Goal: Transaction & Acquisition: Purchase product/service

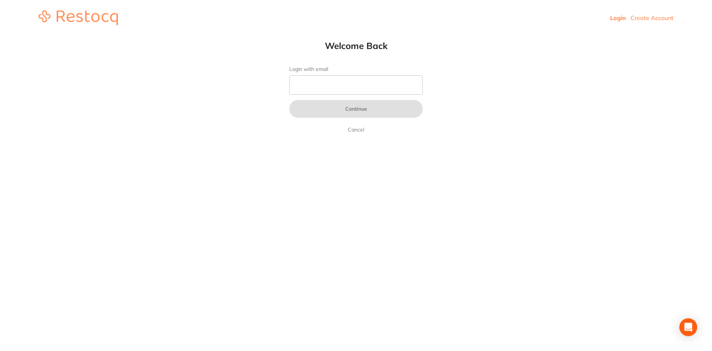
click at [614, 17] on link "Login" at bounding box center [618, 17] width 16 height 7
click at [357, 132] on link "Cancel" at bounding box center [355, 129] width 19 height 9
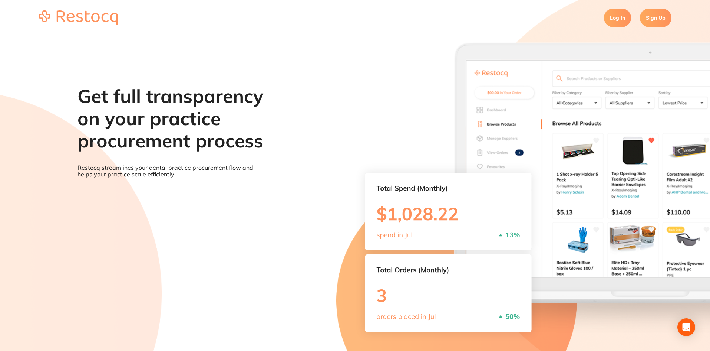
click at [617, 20] on link "Log In" at bounding box center [617, 18] width 27 height 19
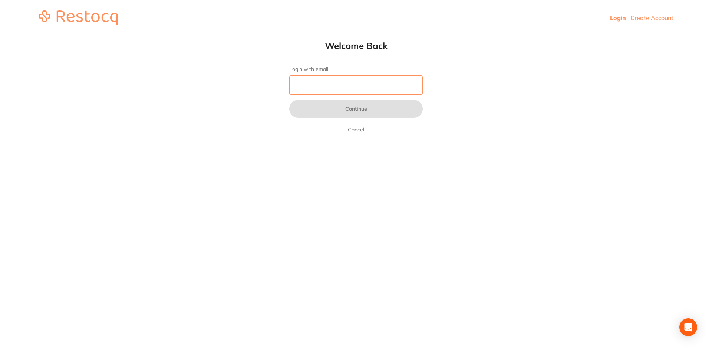
click at [300, 83] on input "Login with email" at bounding box center [356, 84] width 134 height 19
type input "[EMAIL_ADDRESS][DOMAIN_NAME]"
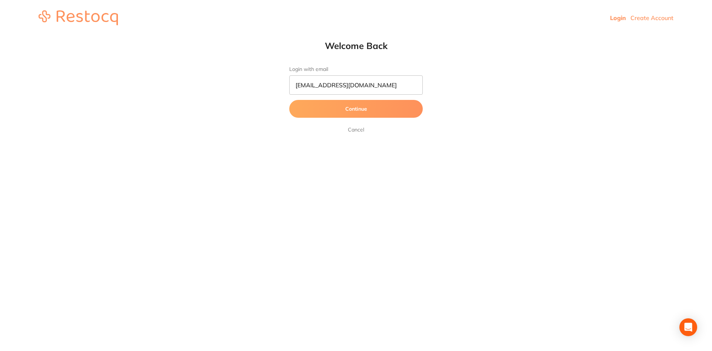
click at [366, 108] on button "Continue" at bounding box center [356, 109] width 134 height 18
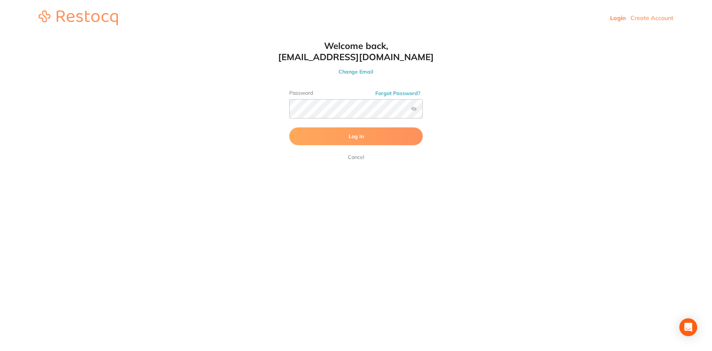
click at [361, 135] on span "Log In" at bounding box center [356, 136] width 15 height 7
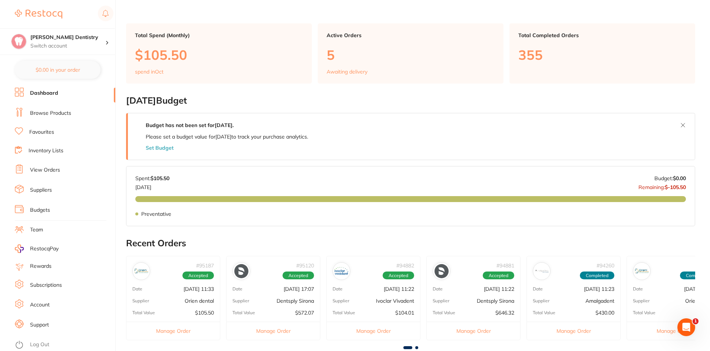
scroll to position [74, 0]
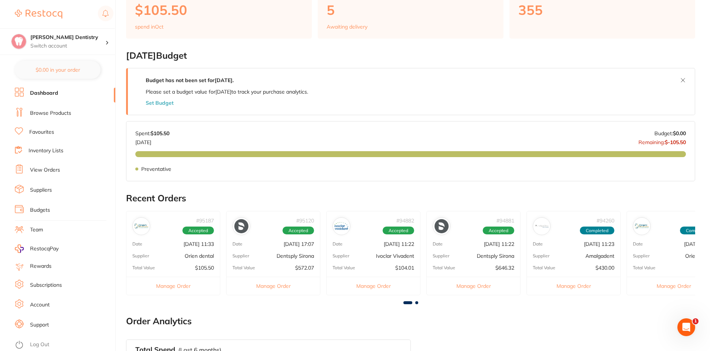
click at [59, 113] on link "Browse Products" at bounding box center [50, 112] width 41 height 7
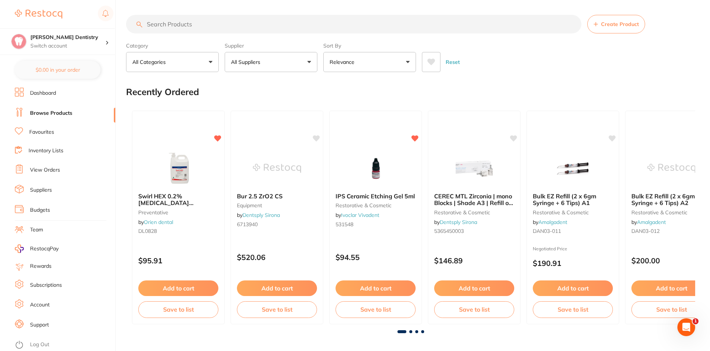
click at [48, 168] on link "View Orders" at bounding box center [45, 169] width 30 height 7
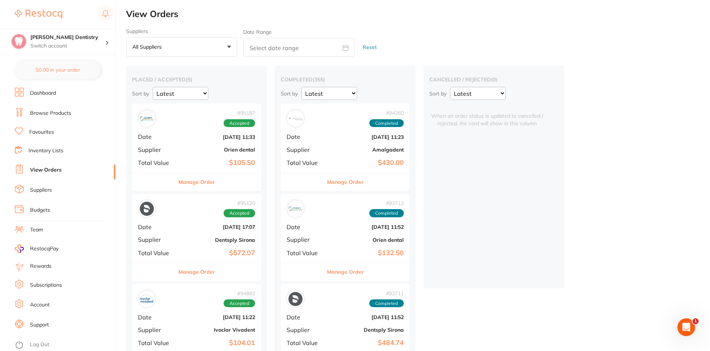
click at [205, 178] on button "Manage Order" at bounding box center [196, 182] width 37 height 18
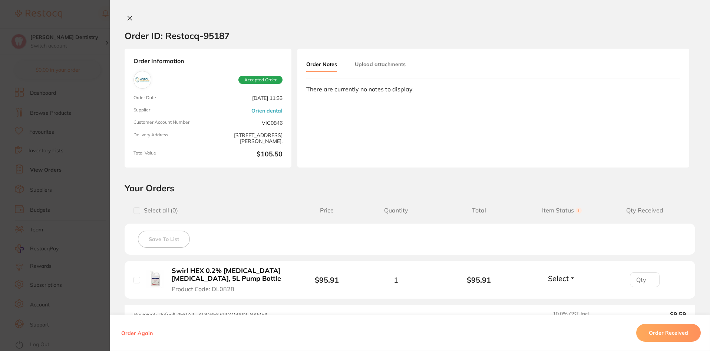
click at [571, 277] on button "Select" at bounding box center [562, 277] width 32 height 9
click at [564, 271] on button "Received" at bounding box center [562, 271] width 19 height 0
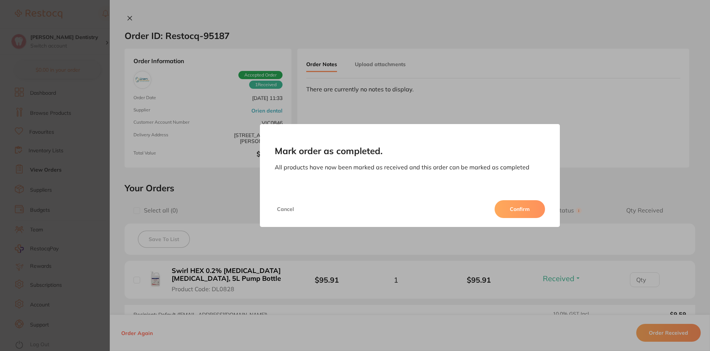
click at [524, 207] on button "Confirm" at bounding box center [520, 209] width 50 height 18
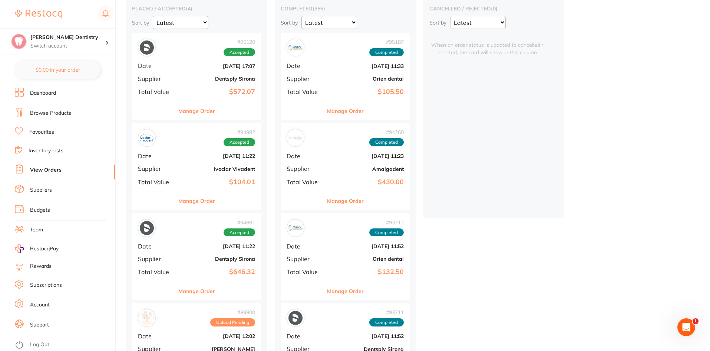
scroll to position [74, 0]
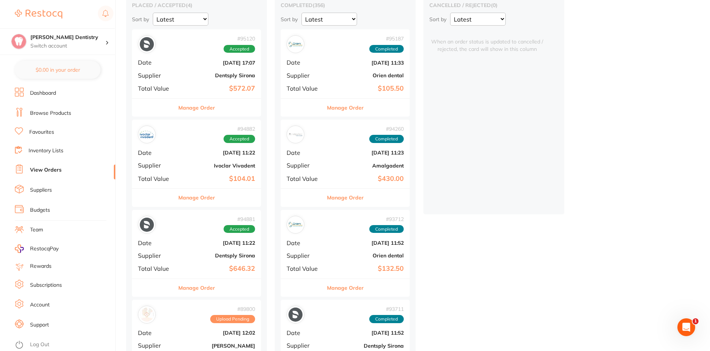
drag, startPoint x: 204, startPoint y: 103, endPoint x: 235, endPoint y: 106, distance: 30.9
click at [204, 103] on button "Manage Order" at bounding box center [196, 108] width 37 height 18
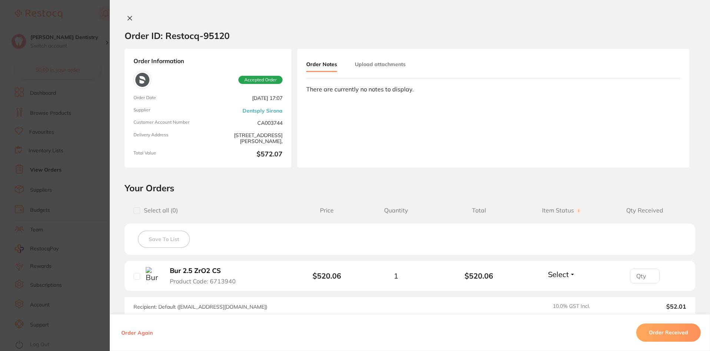
click at [87, 14] on section "Order ID: Restocq- 95120 Order Information Accepted Order Order Date [DATE] 17:…" at bounding box center [355, 175] width 710 height 351
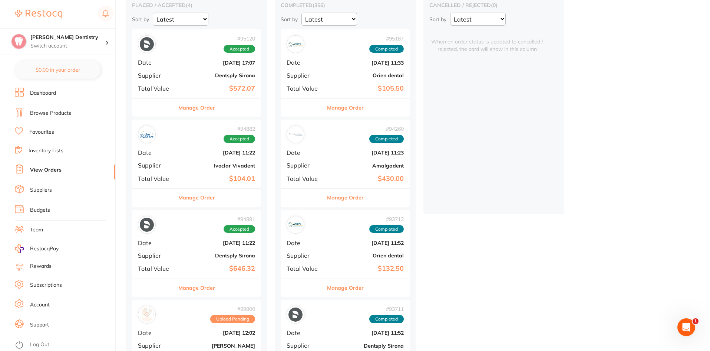
click at [55, 132] on li "Favourites" at bounding box center [65, 132] width 101 height 10
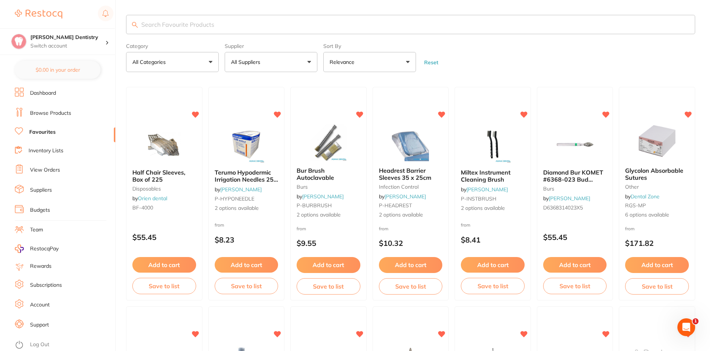
click at [174, 23] on input "search" at bounding box center [410, 24] width 569 height 19
type input "cheek guard"
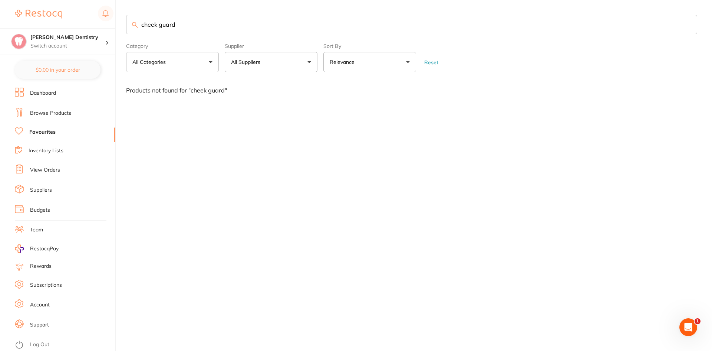
drag, startPoint x: 189, startPoint y: 25, endPoint x: 138, endPoint y: 25, distance: 50.8
click at [138, 25] on input "cheek guard" at bounding box center [411, 24] width 571 height 19
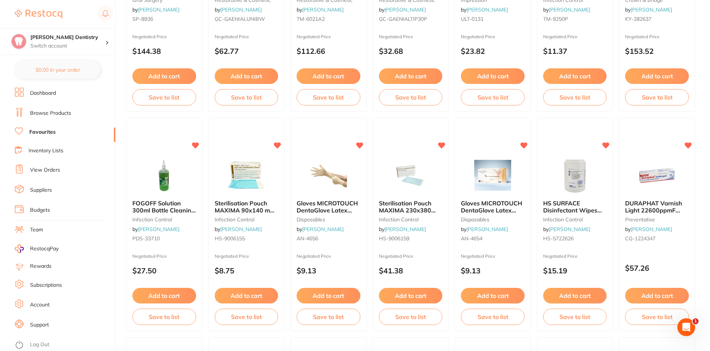
scroll to position [744, 0]
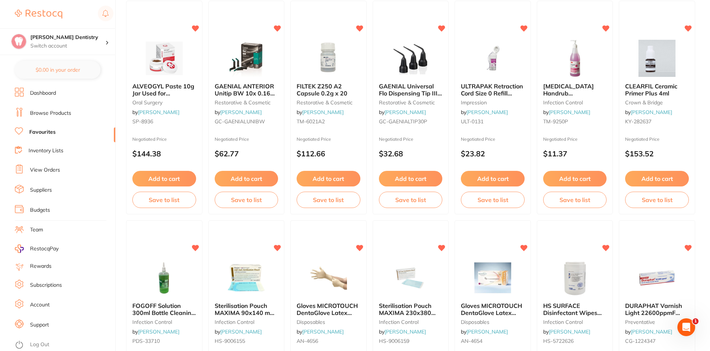
click at [49, 130] on link "Favourites" at bounding box center [42, 131] width 26 height 7
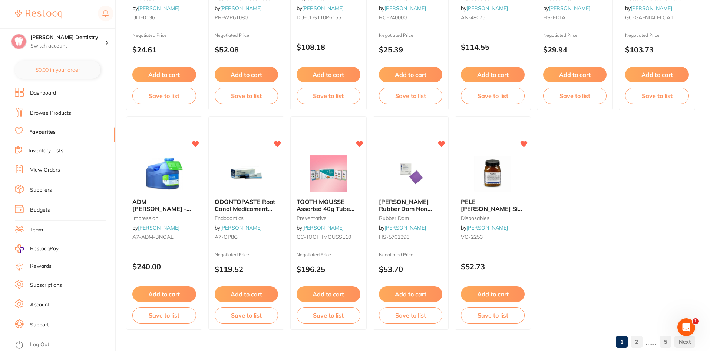
scroll to position [1523, 0]
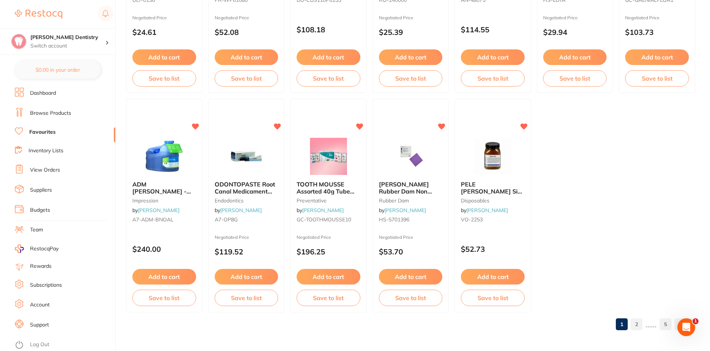
click at [636, 325] on link "2" at bounding box center [637, 323] width 12 height 15
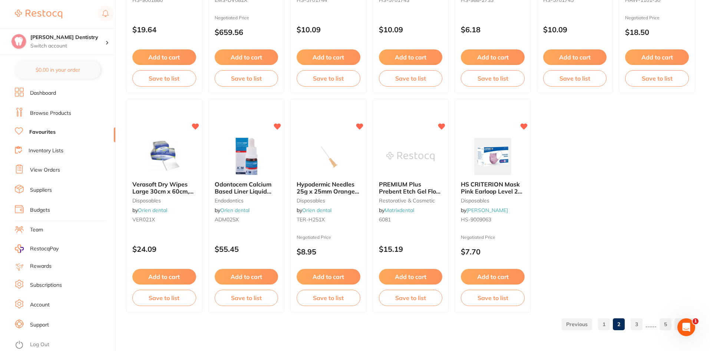
click at [639, 324] on link "3" at bounding box center [637, 323] width 12 height 15
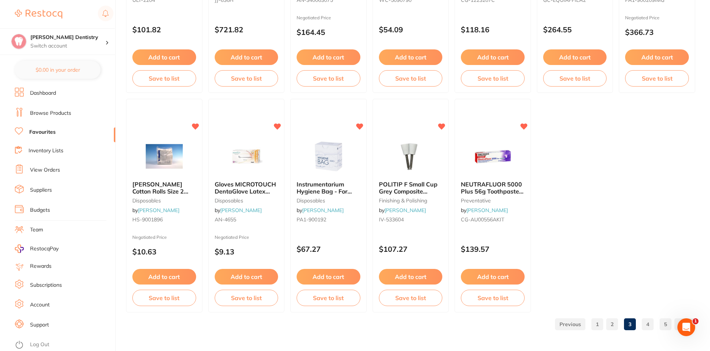
click at [648, 325] on link "4" at bounding box center [648, 323] width 12 height 15
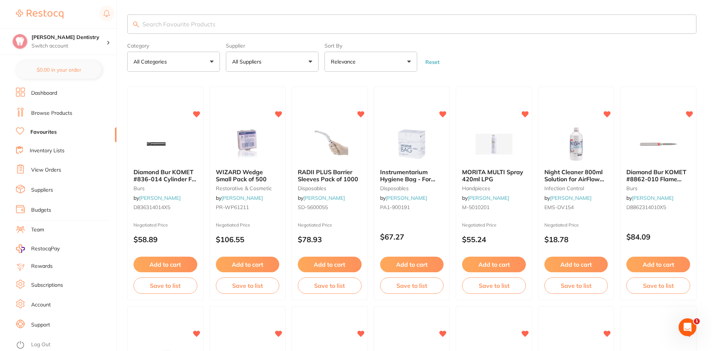
scroll to position [0, 0]
click at [199, 25] on input "search" at bounding box center [410, 24] width 569 height 19
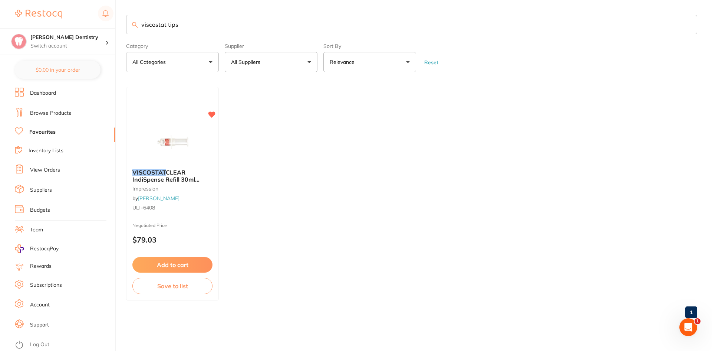
type input "viscostat tips"
click at [42, 132] on link "Favourites" at bounding box center [42, 131] width 26 height 7
click at [39, 131] on link "Favourites" at bounding box center [42, 131] width 26 height 7
drag, startPoint x: 189, startPoint y: 23, endPoint x: 121, endPoint y: 25, distance: 68.3
click at [121, 25] on div "$102.00 [PERSON_NAME] Dentistry Switch account [PERSON_NAME] Dentistry $0.00 in…" at bounding box center [356, 175] width 712 height 351
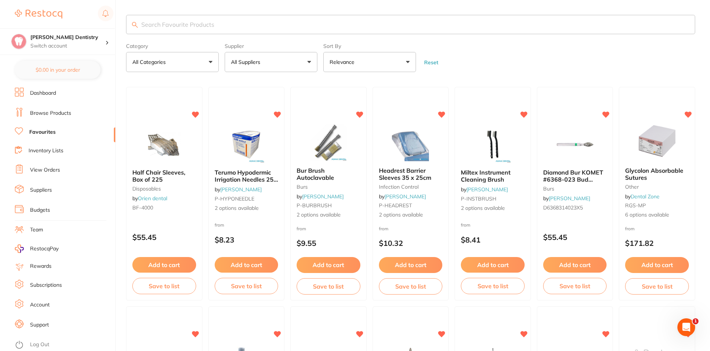
click at [48, 133] on link "Favourites" at bounding box center [42, 131] width 26 height 7
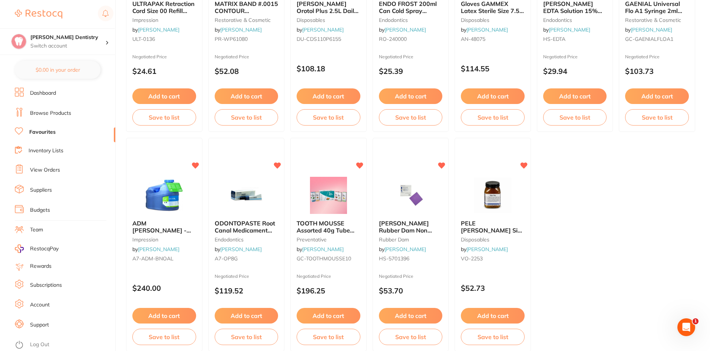
scroll to position [1523, 0]
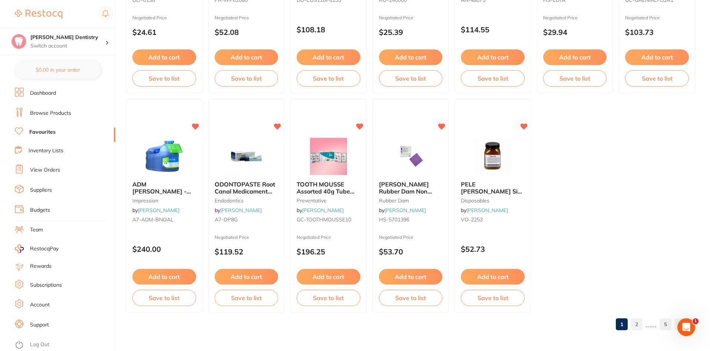
drag, startPoint x: 640, startPoint y: 323, endPoint x: 554, endPoint y: 272, distance: 100.3
click at [640, 323] on link "2" at bounding box center [637, 323] width 12 height 15
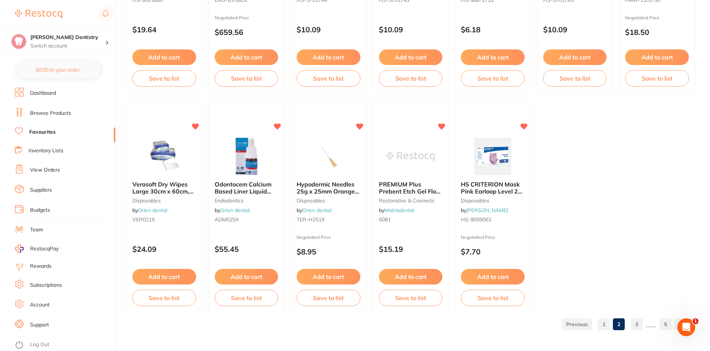
click at [637, 324] on link "3" at bounding box center [637, 323] width 12 height 15
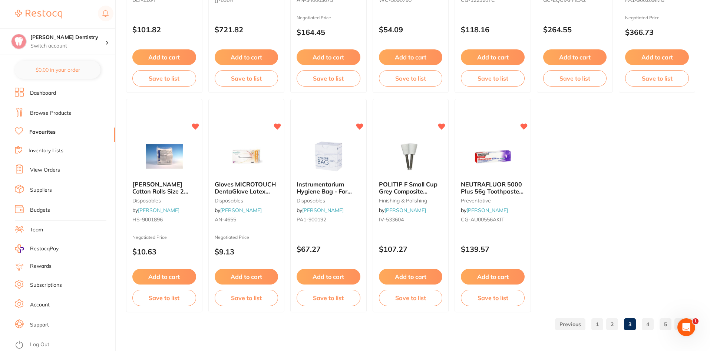
click at [647, 322] on link "4" at bounding box center [648, 323] width 12 height 15
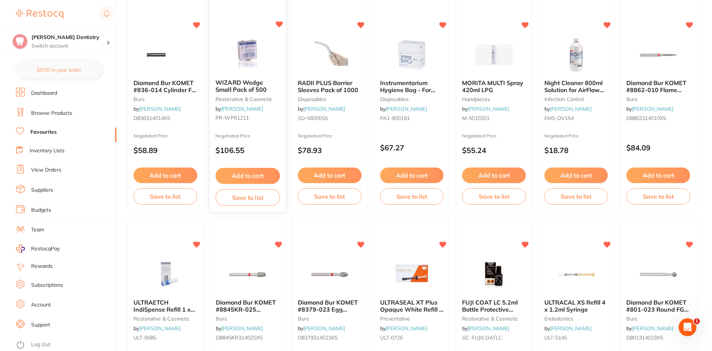
scroll to position [0, 0]
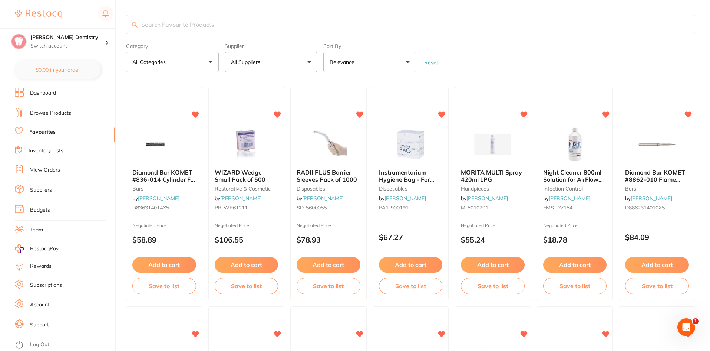
click at [192, 26] on input "search" at bounding box center [410, 24] width 569 height 19
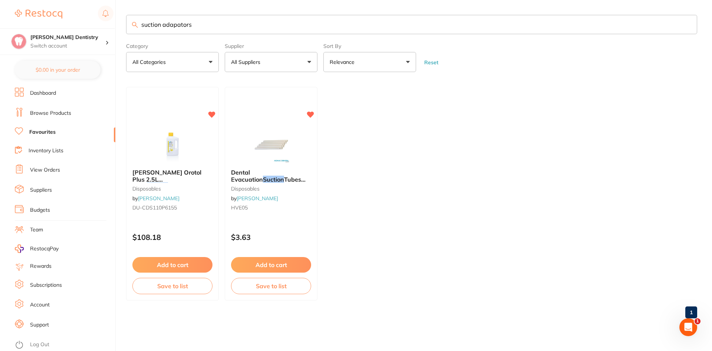
type input "suction adapators"
drag, startPoint x: 160, startPoint y: 27, endPoint x: 136, endPoint y: 29, distance: 24.2
click at [136, 29] on input "suction adapators" at bounding box center [411, 24] width 571 height 19
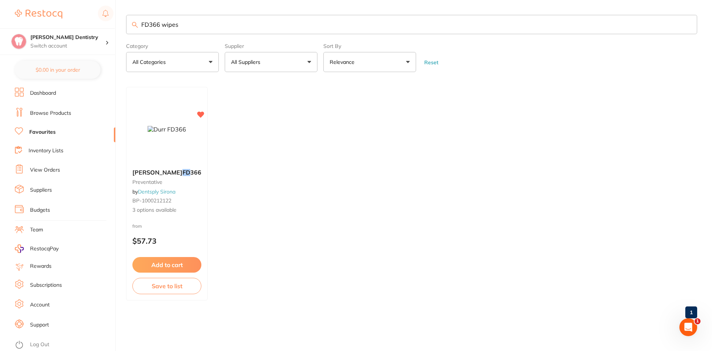
scroll to position [0, 0]
type input "FD366 wipes"
click at [162, 261] on button "Add to cart" at bounding box center [166, 265] width 69 height 16
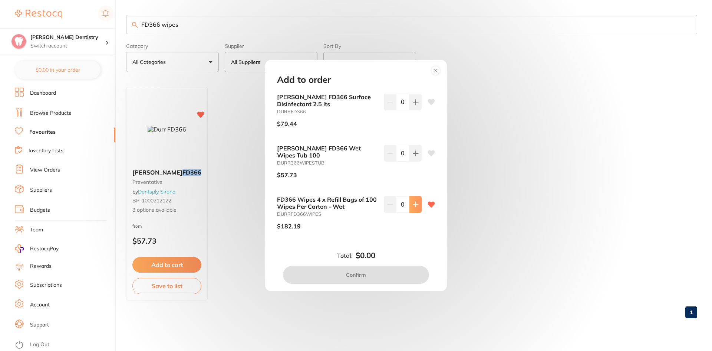
click at [413, 203] on icon at bounding box center [416, 204] width 6 height 6
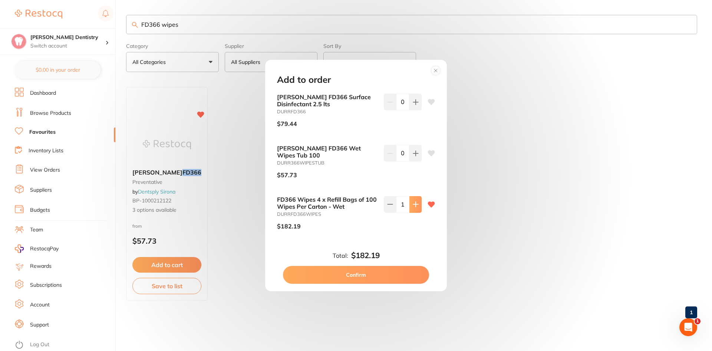
click at [413, 203] on icon at bounding box center [416, 204] width 6 height 6
type input "3"
click at [381, 272] on button "Confirm" at bounding box center [356, 275] width 146 height 18
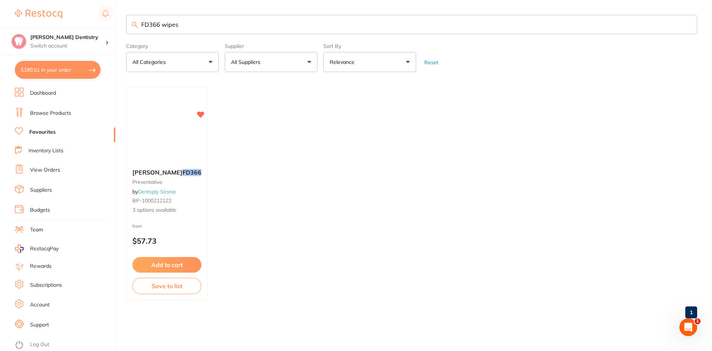
checkbox input "false"
drag, startPoint x: 185, startPoint y: 26, endPoint x: 139, endPoint y: 23, distance: 45.7
click at [139, 23] on input "FD366 wipes" at bounding box center [411, 24] width 571 height 19
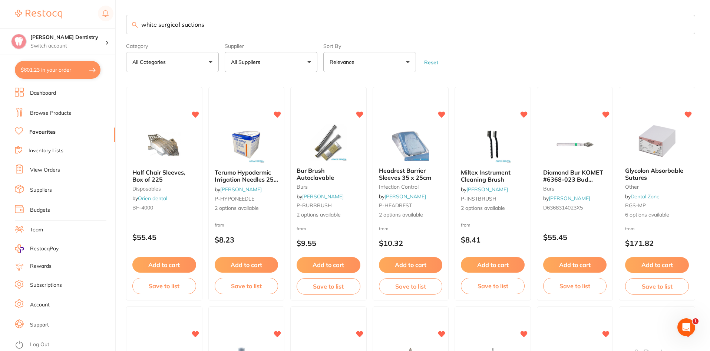
type input "white surgical suctions"
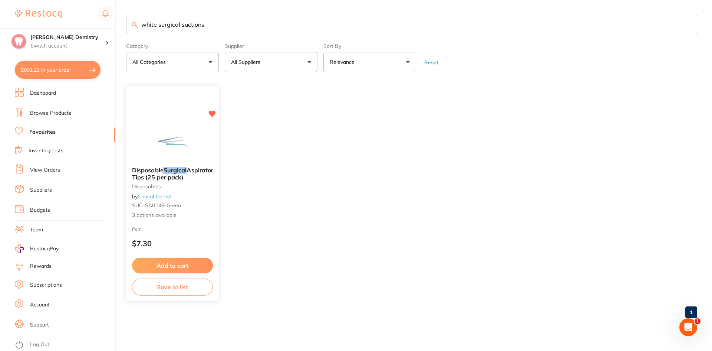
click at [171, 264] on button "Add to cart" at bounding box center [172, 265] width 81 height 16
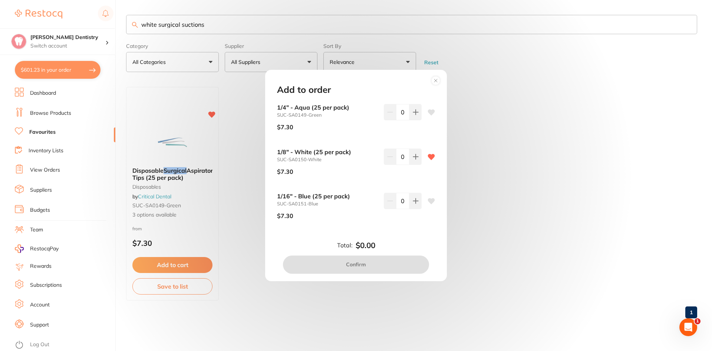
click at [502, 141] on div "Add to order 1/4" - Aqua (25 per pack) SUC-SA0149-Green $7.30 0 1/8" - White (2…" at bounding box center [356, 175] width 712 height 351
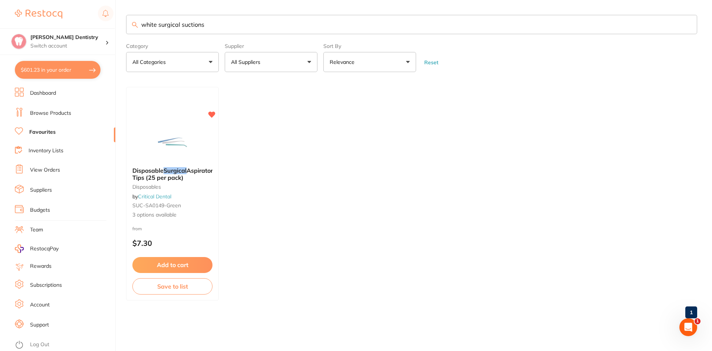
click at [68, 66] on button "$601.23 in your order" at bounding box center [58, 70] width 86 height 18
checkbox input "true"
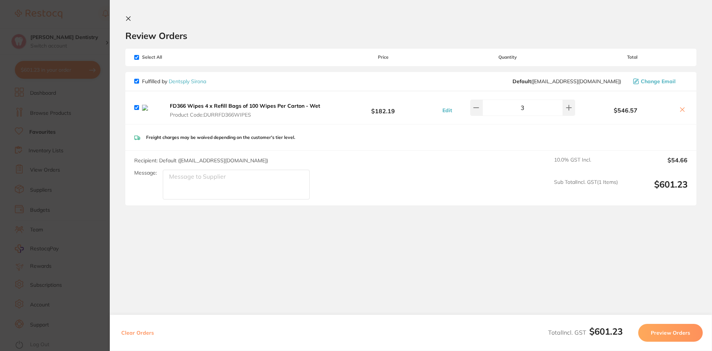
click at [670, 333] on button "Preview Orders" at bounding box center [670, 332] width 65 height 18
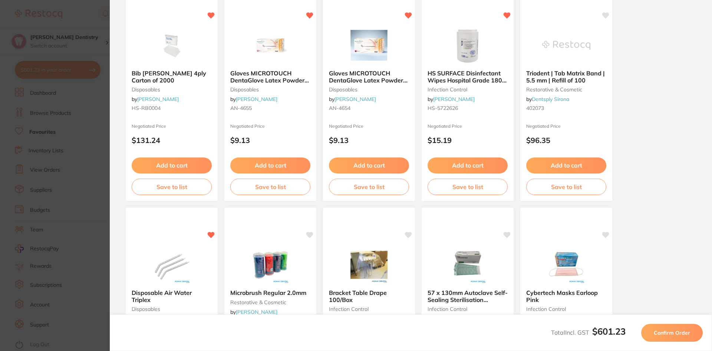
scroll to position [185, 0]
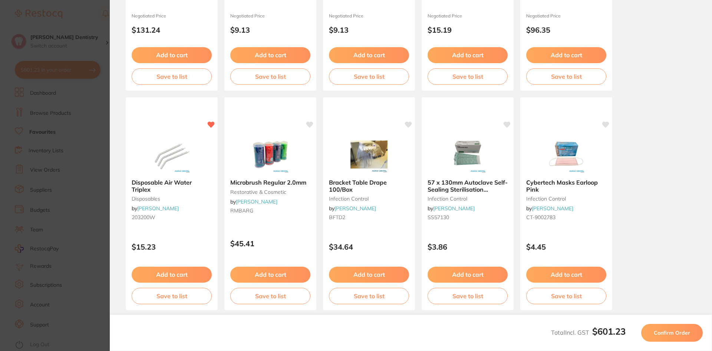
click at [668, 332] on span "Confirm Order" at bounding box center [672, 332] width 36 height 7
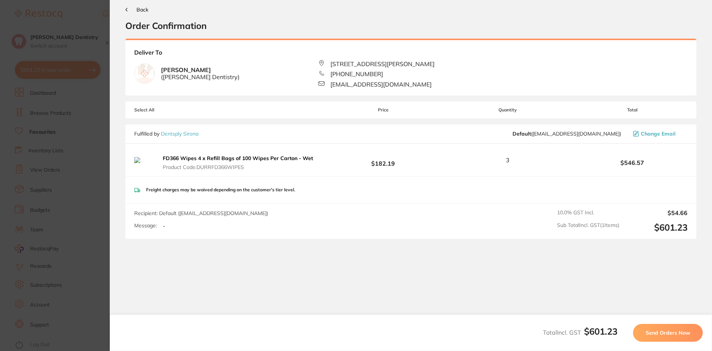
scroll to position [0, 0]
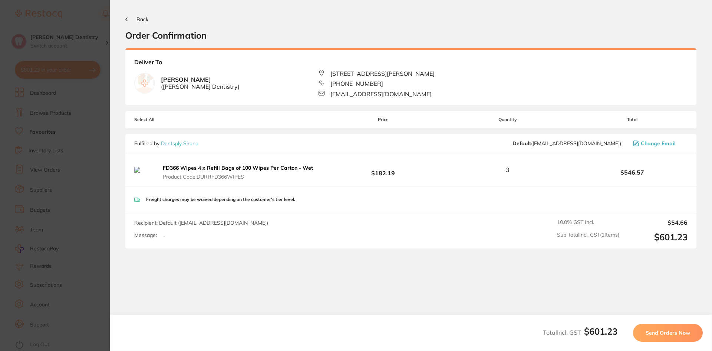
click at [670, 330] on span "Send Orders Now" at bounding box center [668, 332] width 45 height 7
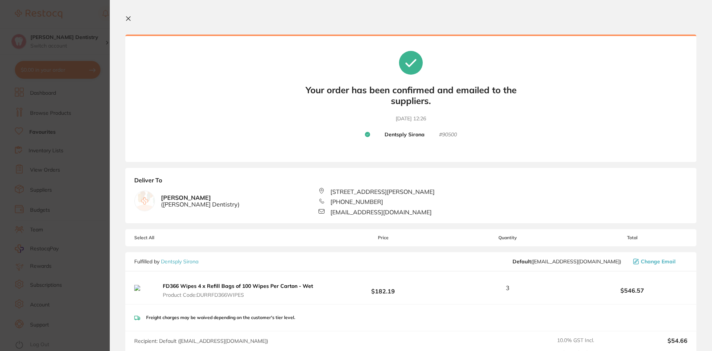
click at [129, 19] on icon at bounding box center [128, 19] width 4 height 4
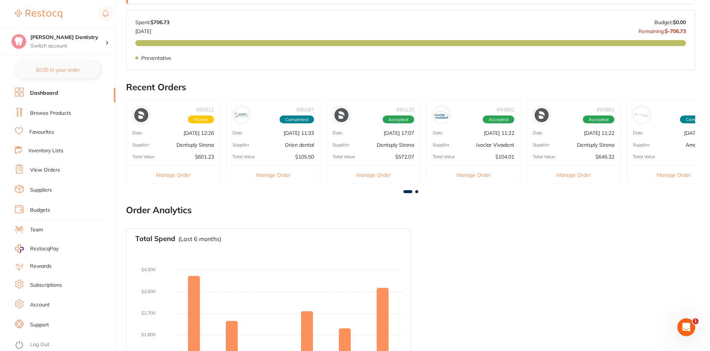
scroll to position [185, 0]
click at [60, 114] on link "Browse Products" at bounding box center [50, 112] width 41 height 7
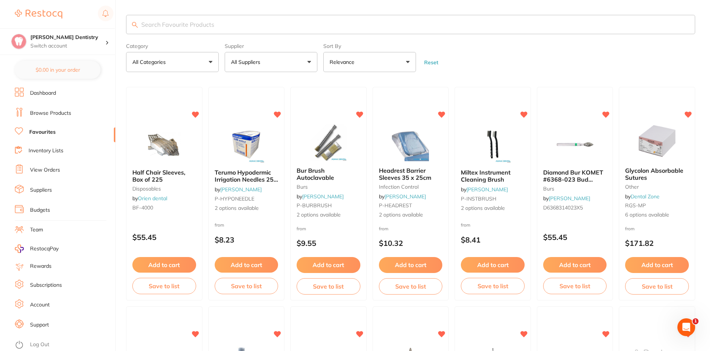
click at [308, 62] on button "All Suppliers" at bounding box center [271, 62] width 93 height 20
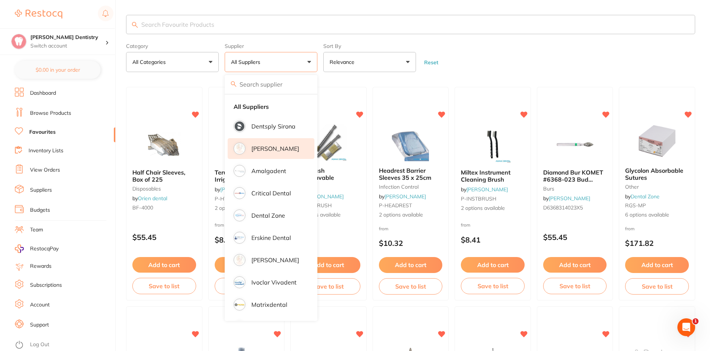
click at [253, 147] on p "[PERSON_NAME]" at bounding box center [275, 148] width 48 height 7
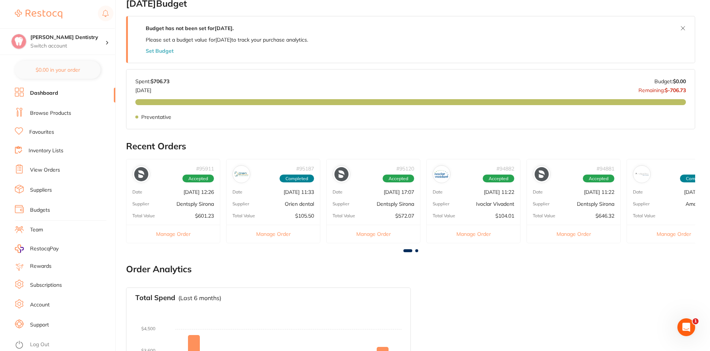
scroll to position [148, 0]
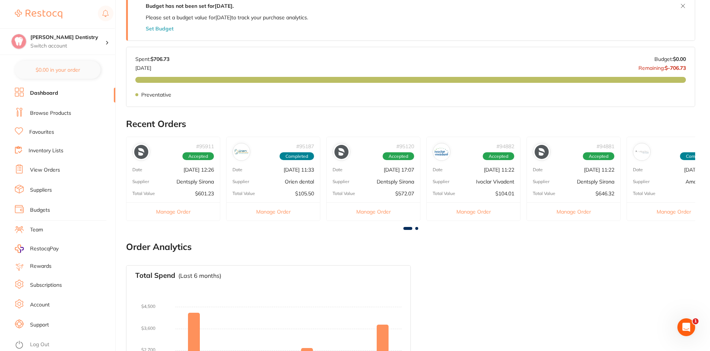
click at [46, 169] on link "View Orders" at bounding box center [45, 169] width 30 height 7
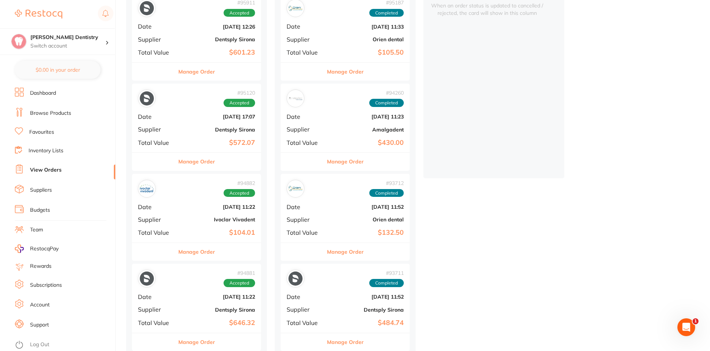
scroll to position [111, 0]
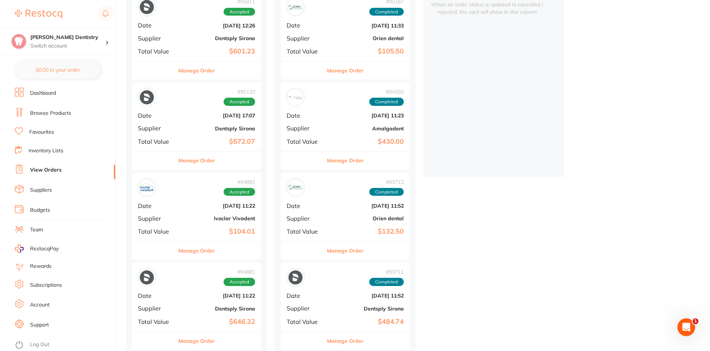
click at [204, 162] on button "Manage Order" at bounding box center [196, 160] width 37 height 18
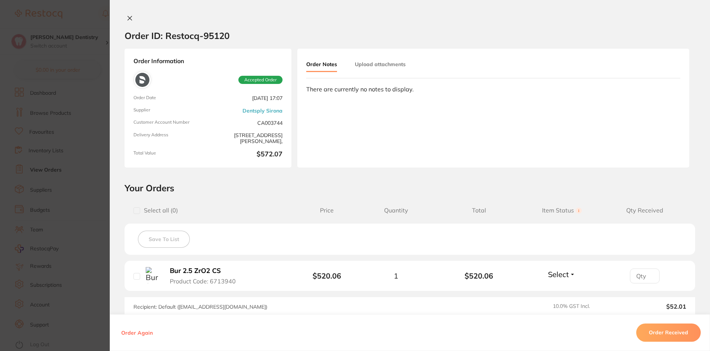
click at [78, 15] on section "Order ID: Restocq- 95120 Order Information Accepted Order Order Date [DATE] 17:…" at bounding box center [355, 175] width 710 height 351
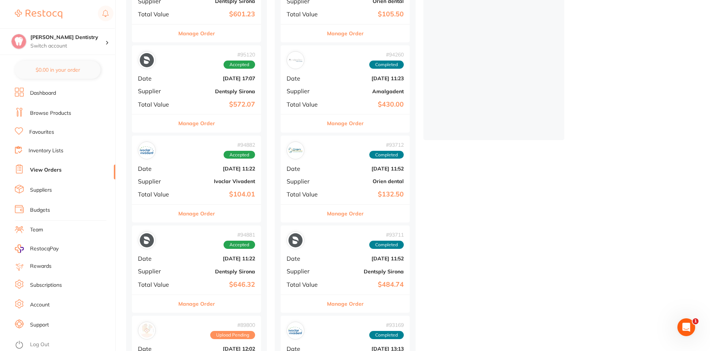
scroll to position [185, 0]
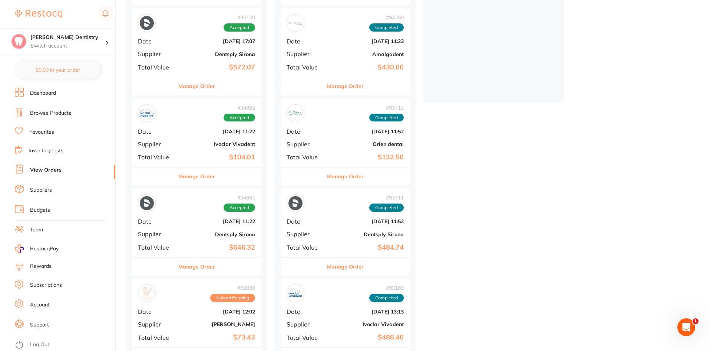
click at [198, 266] on button "Manage Order" at bounding box center [196, 266] width 37 height 18
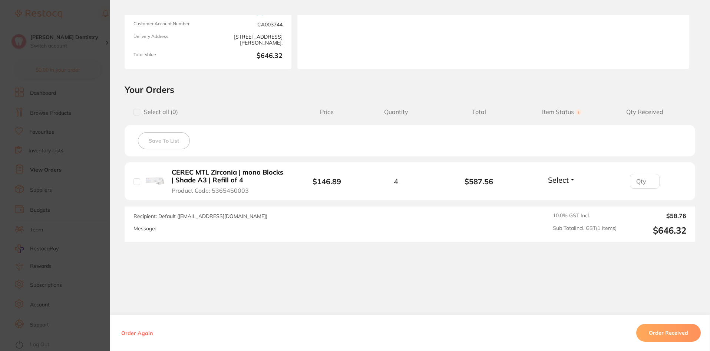
scroll to position [100, 0]
